Goal: Check status: Check status

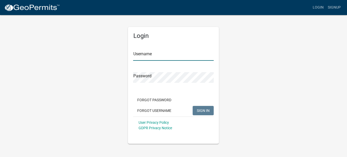
type input "mdambek"
drag, startPoint x: 203, startPoint y: 105, endPoint x: 212, endPoint y: 103, distance: 9.8
click at [203, 106] on div "Forgot Password Forgot Username SIGN IN" at bounding box center [173, 105] width 81 height 21
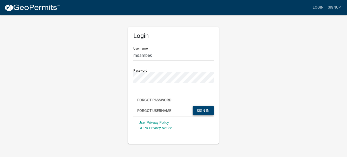
click at [201, 110] on span "SIGN IN" at bounding box center [203, 110] width 13 height 4
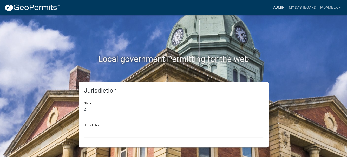
click at [276, 3] on link "Admin" at bounding box center [279, 8] width 16 height 10
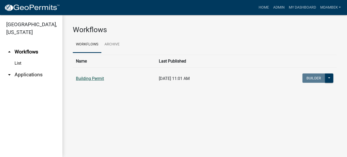
click at [88, 80] on link "Building Permit" at bounding box center [90, 78] width 28 height 5
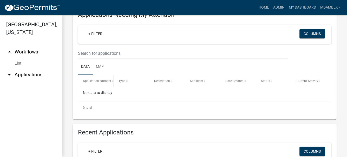
scroll to position [156, 0]
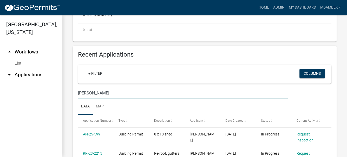
drag, startPoint x: 92, startPoint y: 113, endPoint x: 36, endPoint y: 110, distance: 56.0
click at [36, 110] on div "[GEOGRAPHIC_DATA], [US_STATE] arrow_drop_up Workflows List arrow_drop_down Appl…" at bounding box center [173, 86] width 347 height 142
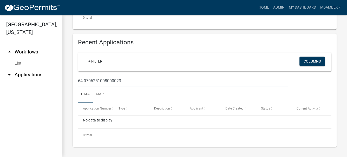
scroll to position [187, 0]
drag, startPoint x: 125, startPoint y: 79, endPoint x: 28, endPoint y: 79, distance: 97.3
click at [30, 80] on div "[GEOGRAPHIC_DATA], [US_STATE] arrow_drop_up Workflows List arrow_drop_down Appl…" at bounding box center [173, 86] width 347 height 142
drag, startPoint x: 100, startPoint y: 79, endPoint x: 102, endPoint y: 80, distance: 2.7
click at [100, 79] on input "640706251008000023" at bounding box center [183, 81] width 210 height 11
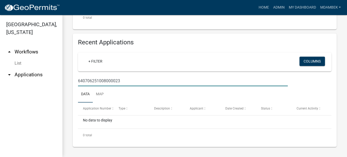
click at [103, 80] on input "640706251008000023" at bounding box center [183, 81] width 210 height 11
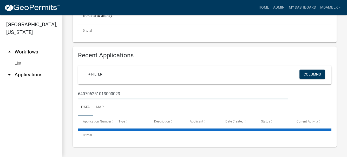
type input "640706251013000023"
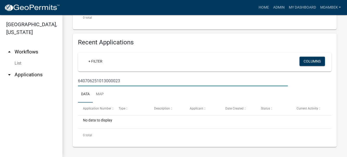
drag, startPoint x: 130, startPoint y: 81, endPoint x: 41, endPoint y: 75, distance: 88.6
click at [41, 75] on div "[GEOGRAPHIC_DATA], [US_STATE] arrow_drop_up Workflows List arrow_drop_down Appl…" at bounding box center [173, 86] width 347 height 142
